Goal: Check status

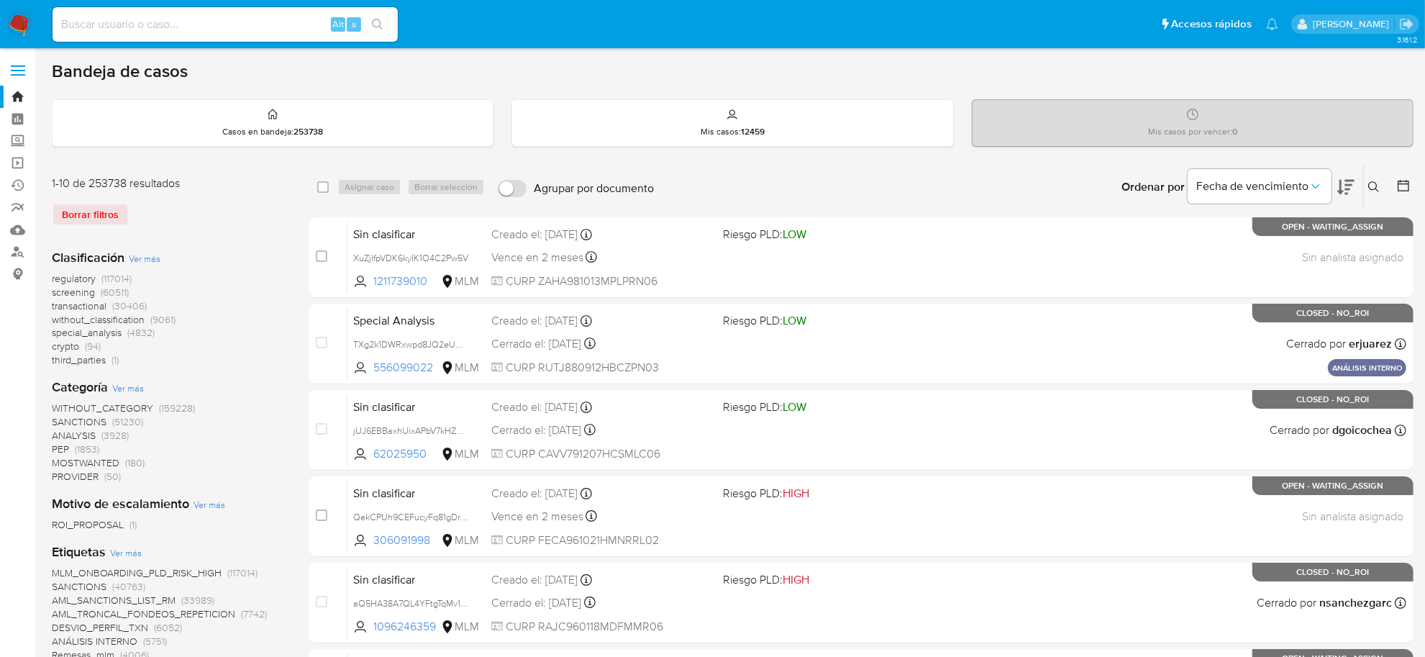
click at [195, 35] on div "Alt s" at bounding box center [224, 24] width 345 height 35
click at [180, 24] on input at bounding box center [224, 24] width 345 height 19
paste input "52121560"
type input "52121560"
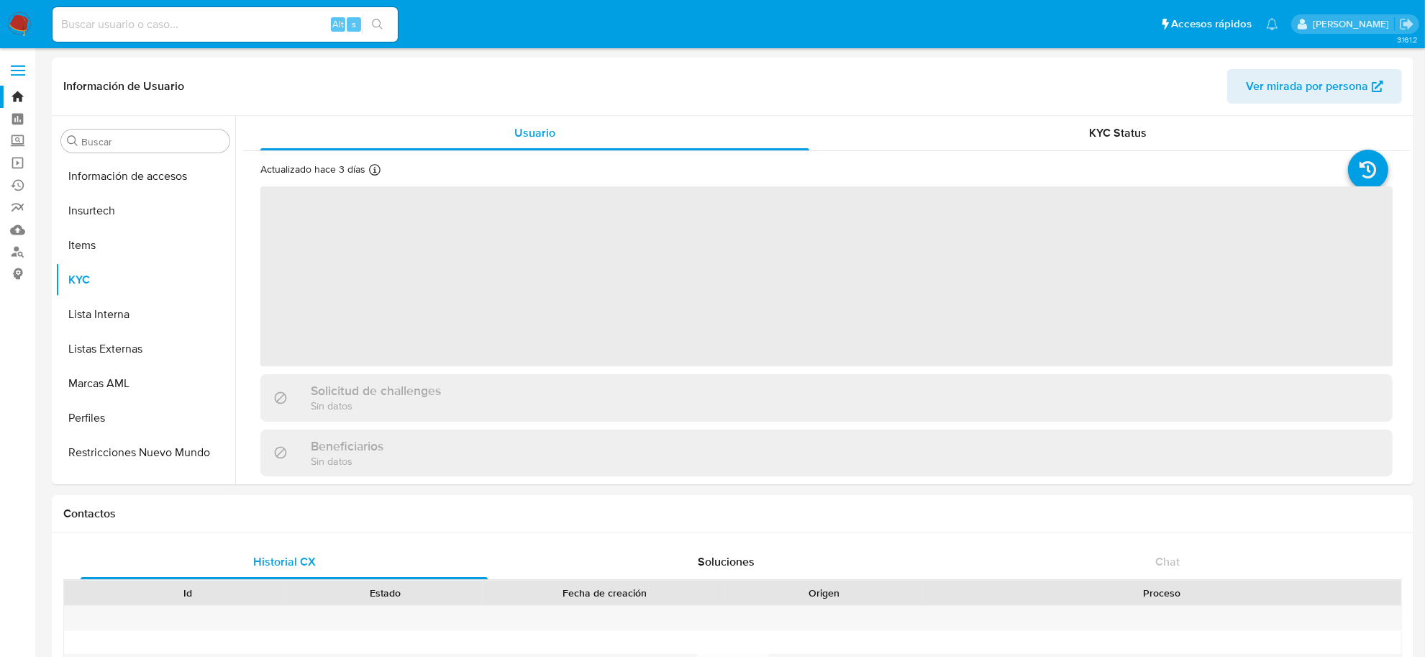
scroll to position [676, 0]
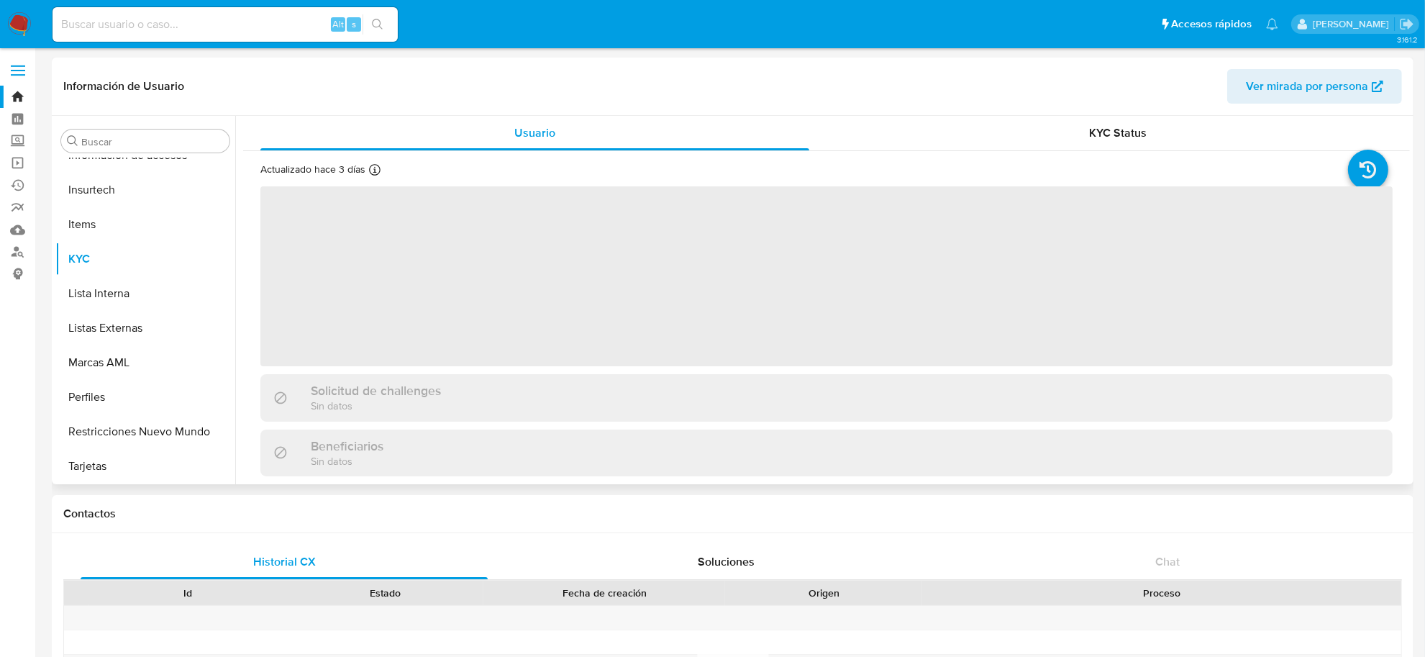
select select "10"
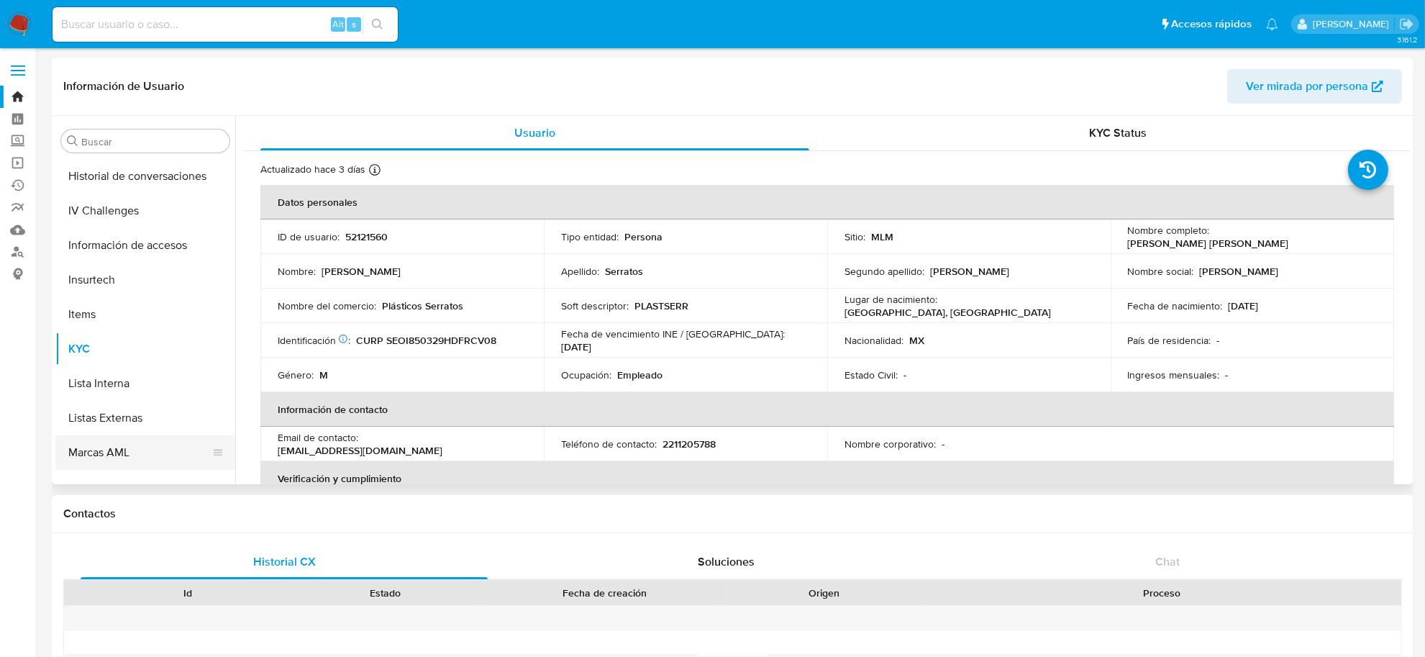
scroll to position [496, 0]
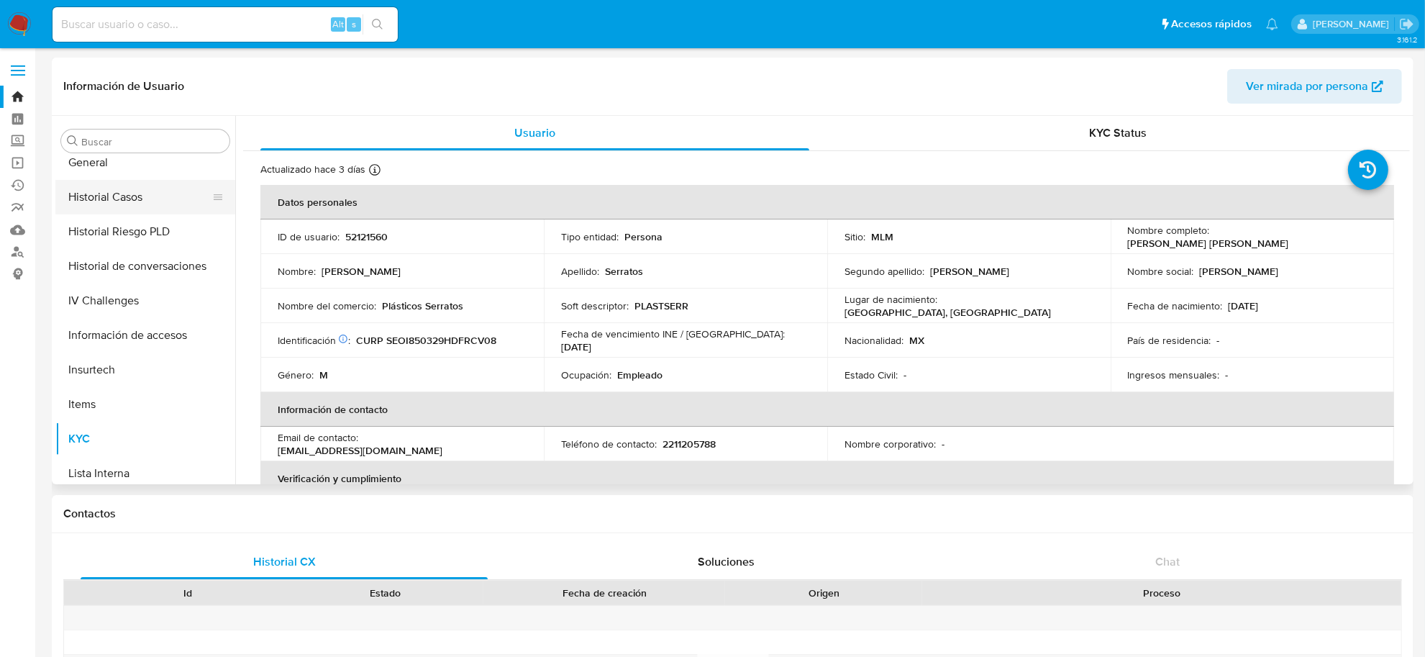
click at [119, 196] on button "Historial Casos" at bounding box center [139, 197] width 168 height 35
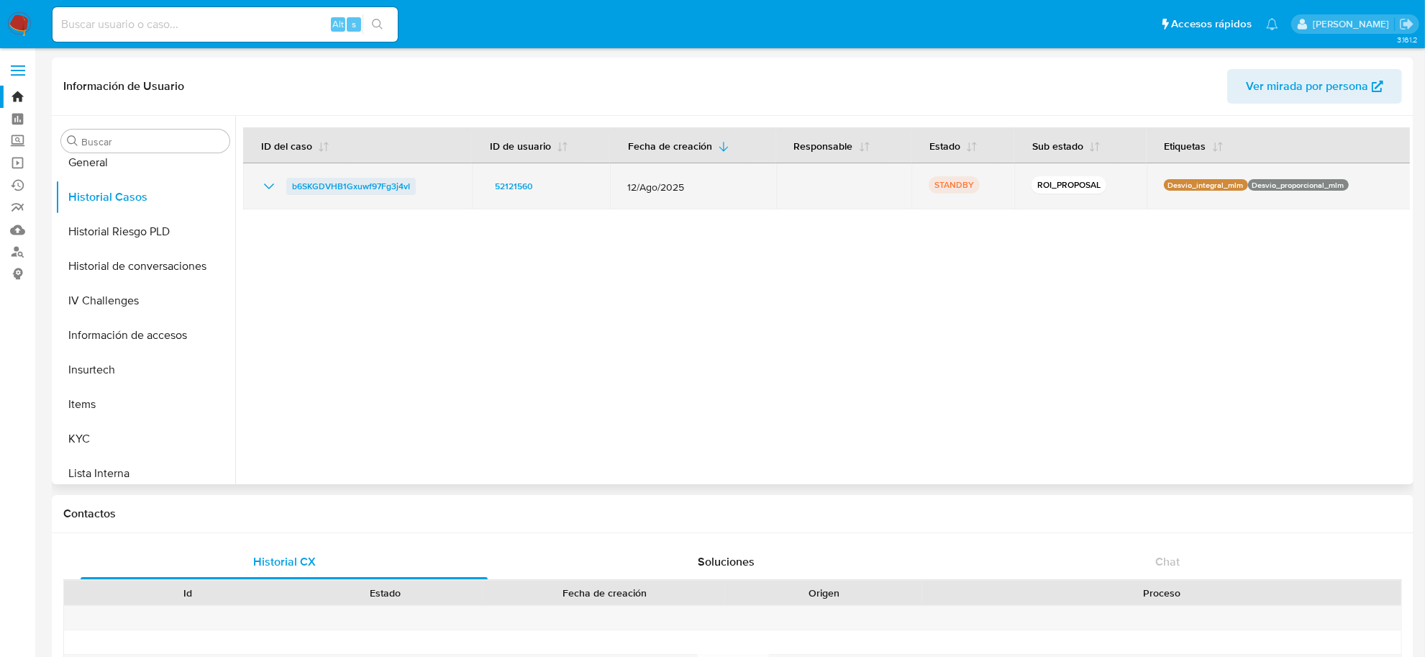
click at [311, 185] on span "b6SKGDVHB1Gxuwf97Fg3j4vI" at bounding box center [351, 186] width 118 height 17
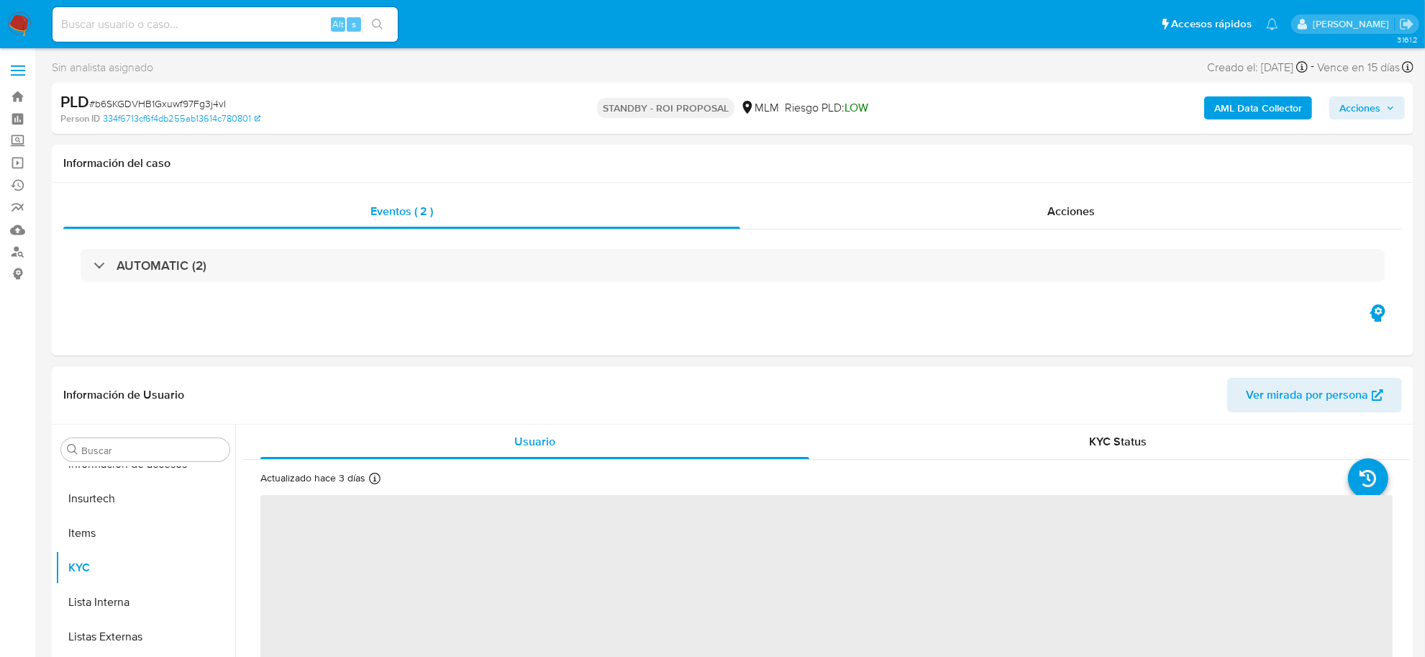
scroll to position [90, 0]
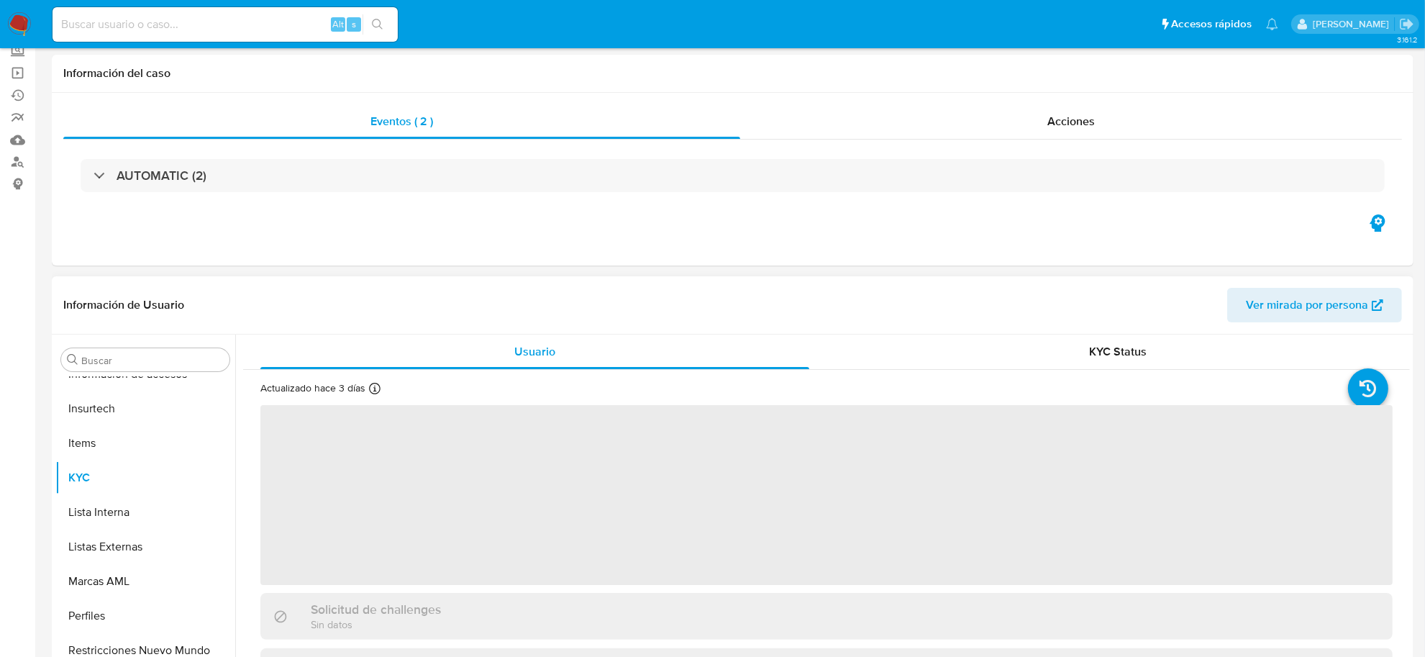
select select "10"
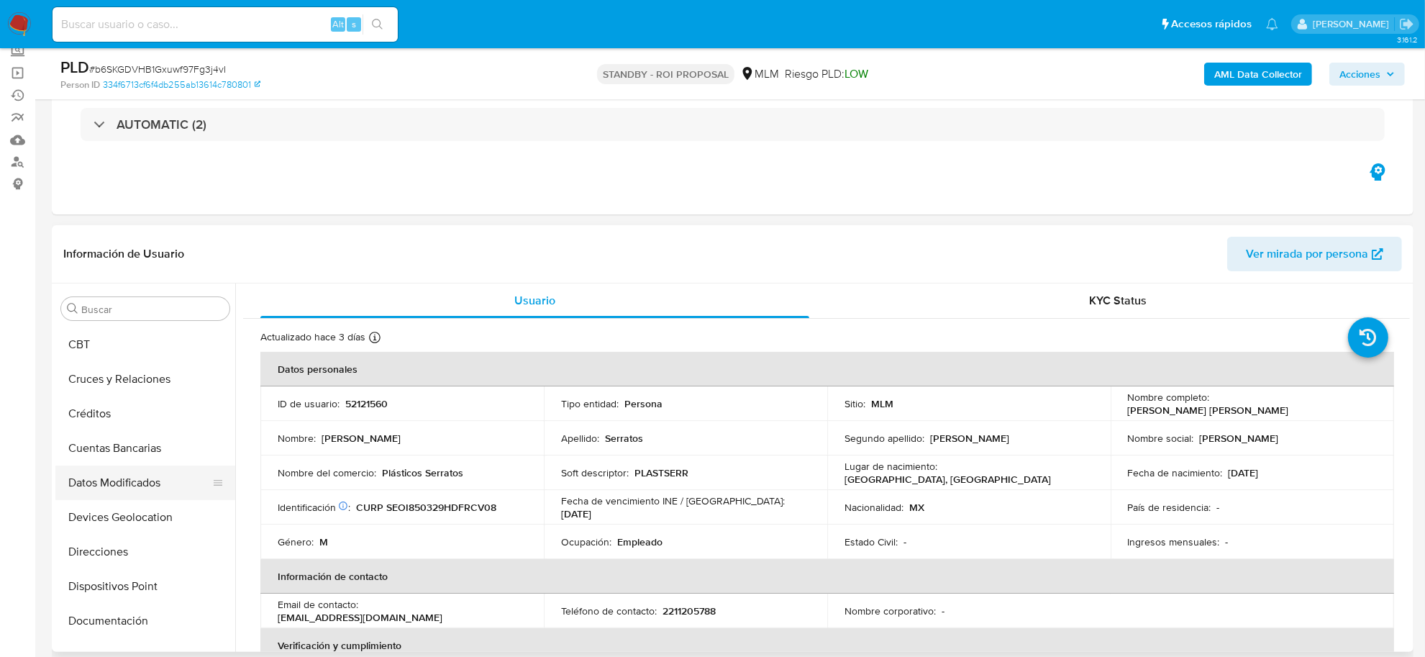
scroll to position [0, 0]
click at [141, 447] on button "Archivos adjuntos" at bounding box center [139, 446] width 168 height 35
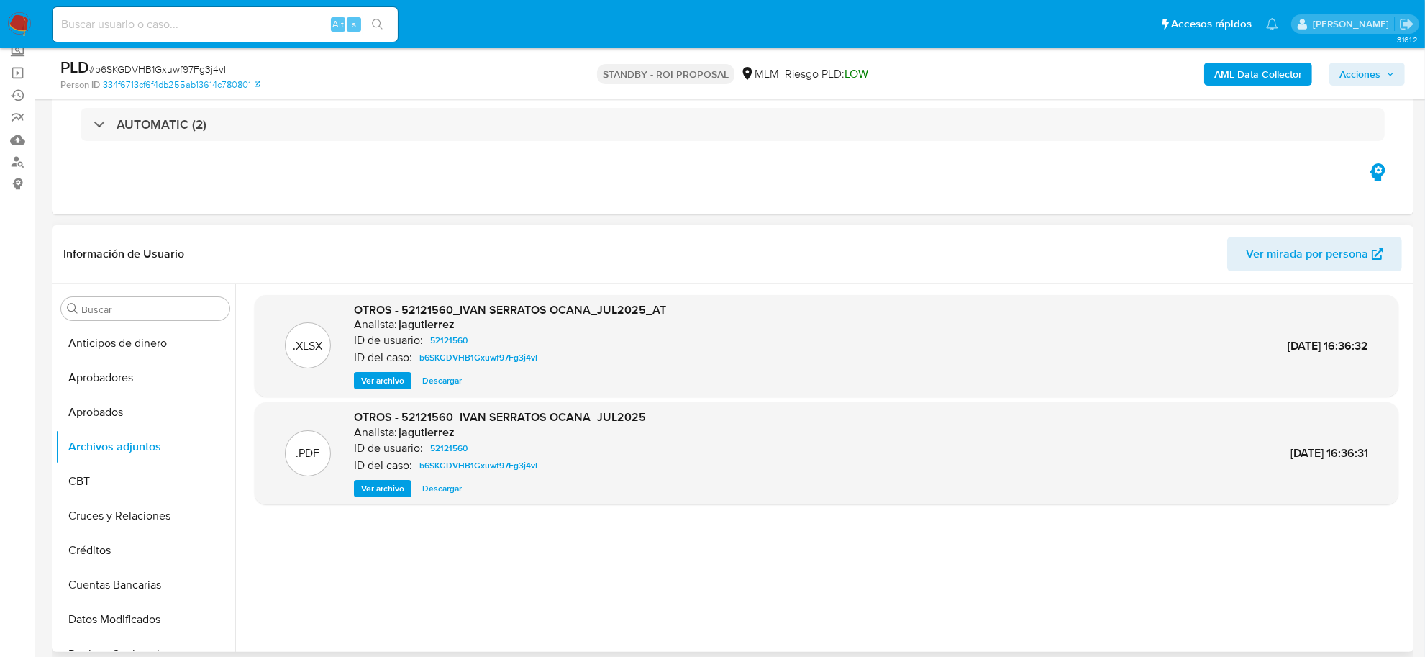
click at [434, 383] on span "Descargar" at bounding box center [442, 380] width 40 height 14
